Goal: Task Accomplishment & Management: Complete application form

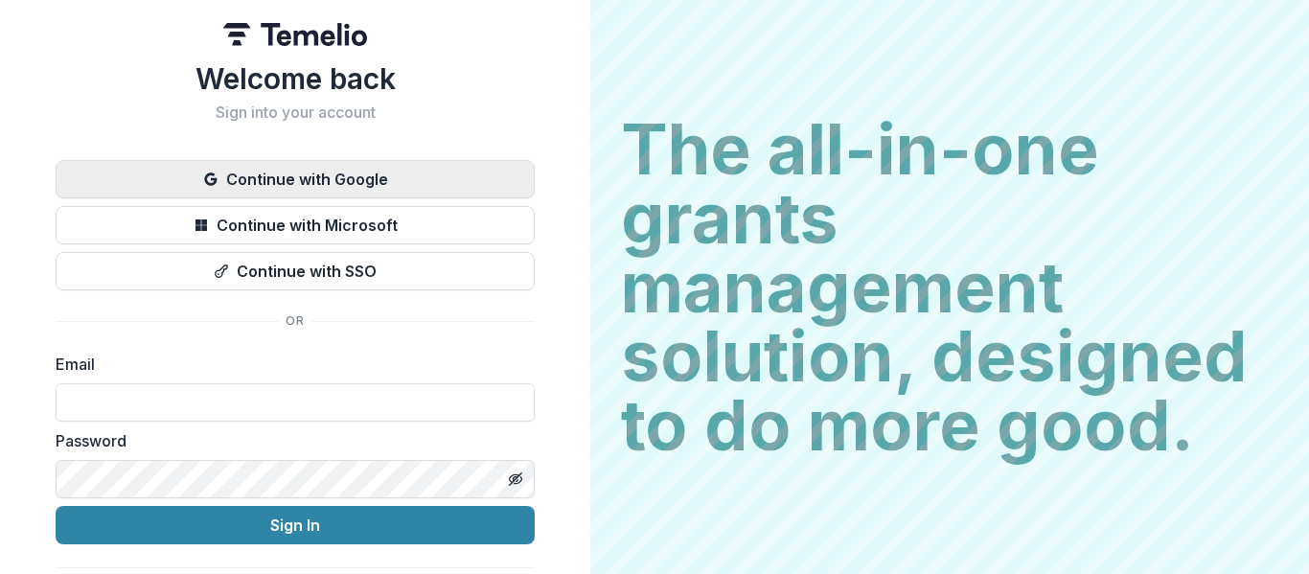
click at [437, 172] on button "Continue with Google" at bounding box center [295, 179] width 479 height 38
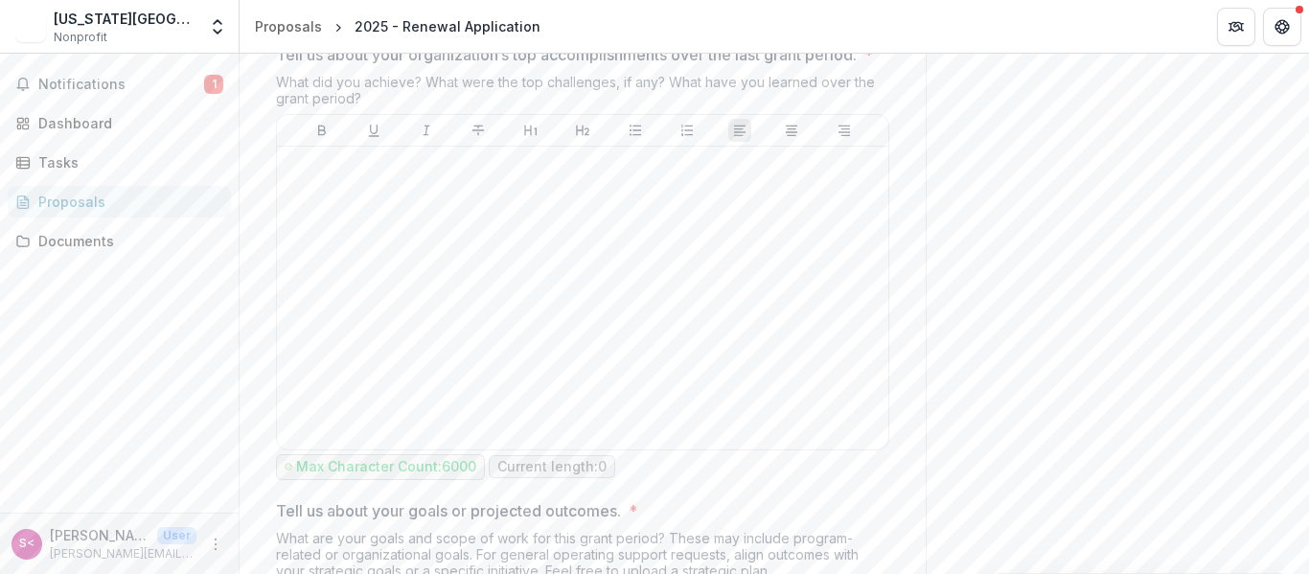
scroll to position [1534, 0]
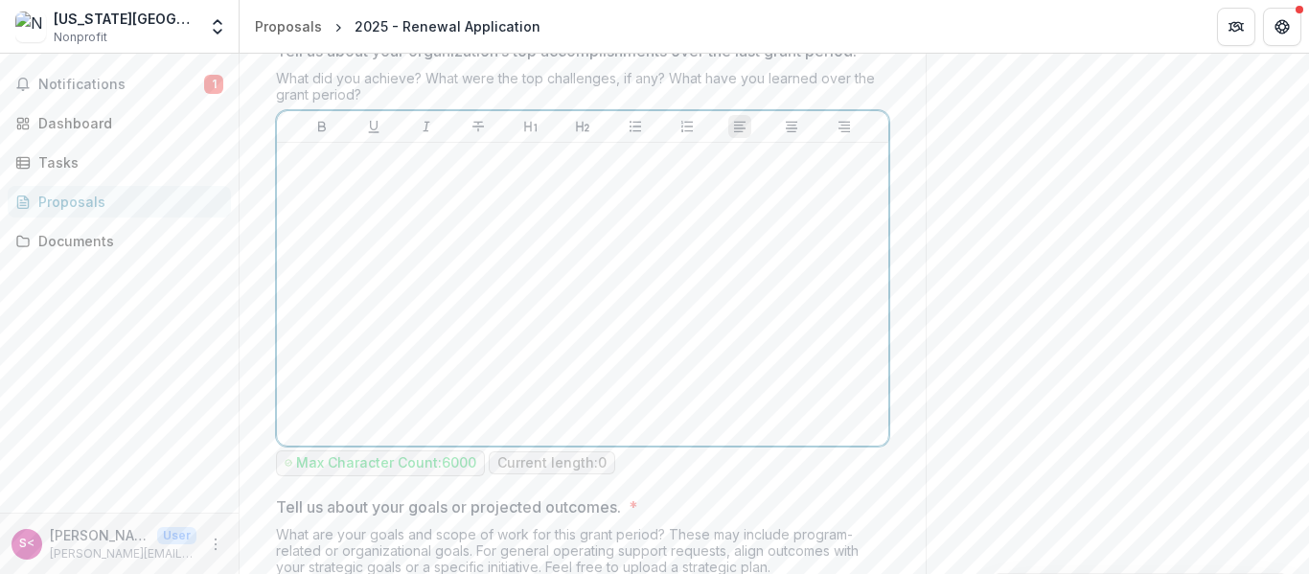
click at [409, 263] on div at bounding box center [583, 294] width 596 height 288
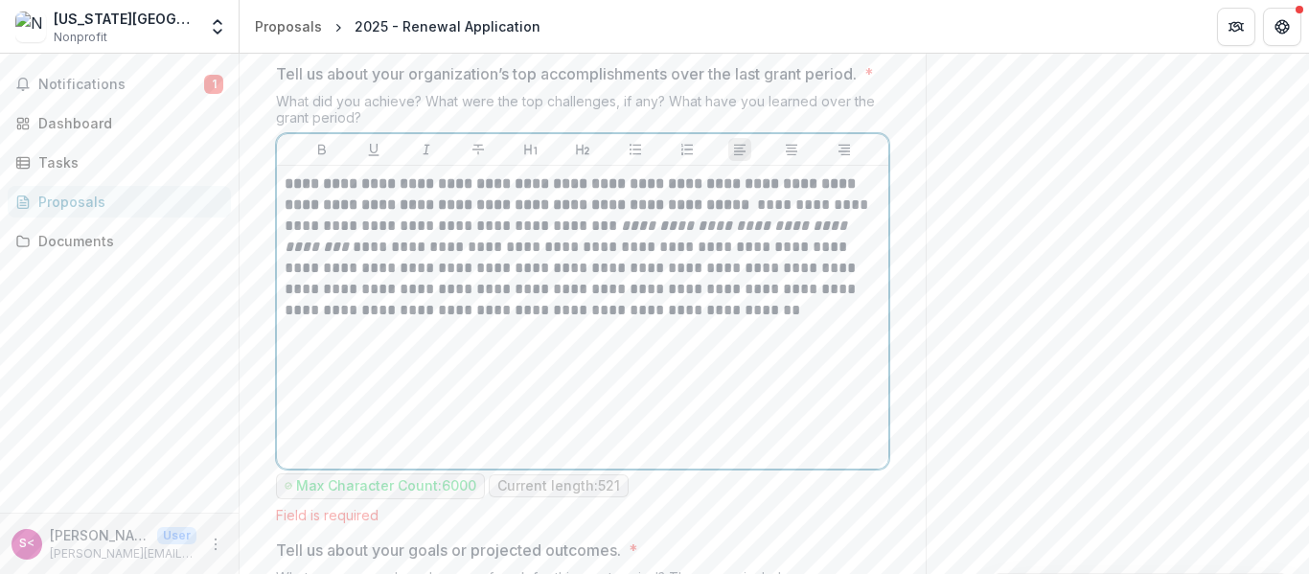
scroll to position [1508, 0]
